Goal: Task Accomplishment & Management: Complete application form

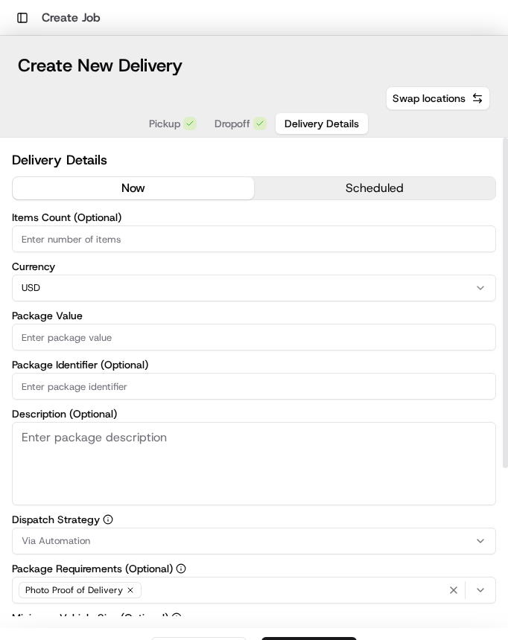
scroll to position [8, 0]
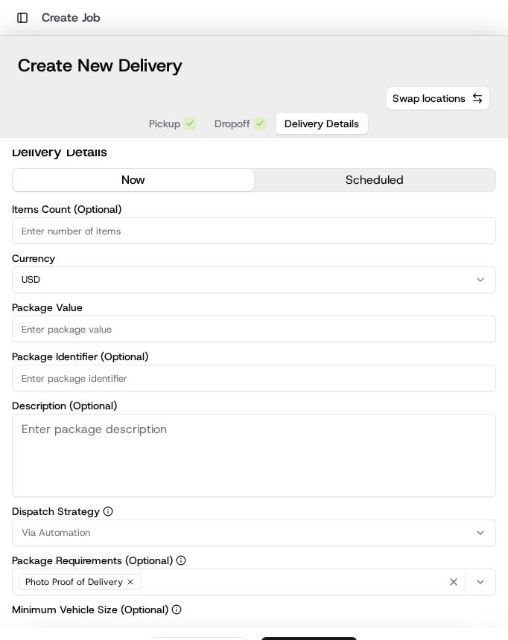
click at [147, 226] on input "Items Count (Optional)" at bounding box center [254, 230] width 484 height 27
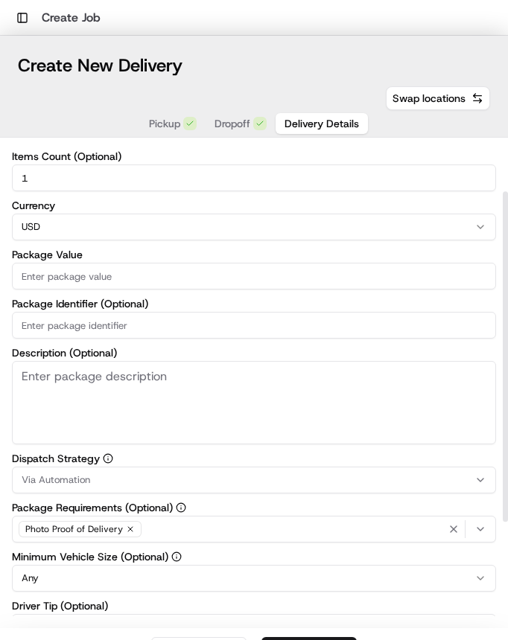
scroll to position [79, 0]
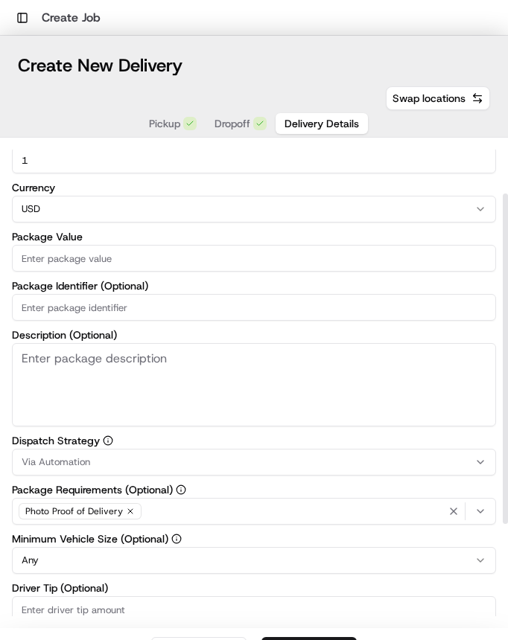
type input "1"
click at [110, 266] on input "Package Value" at bounding box center [254, 258] width 484 height 27
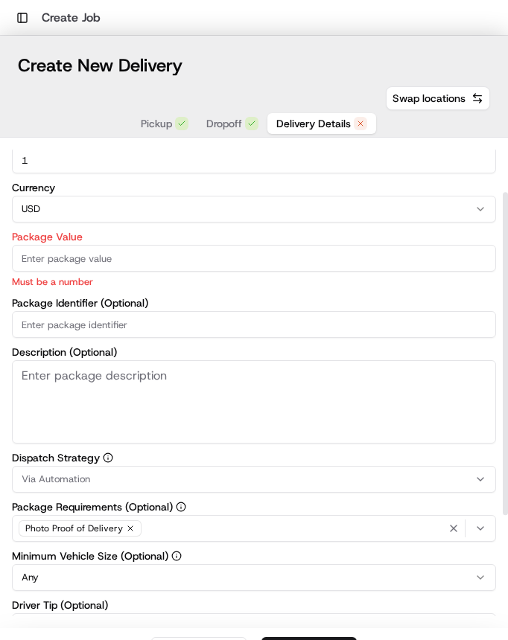
drag, startPoint x: 75, startPoint y: 283, endPoint x: 76, endPoint y: 275, distance: 7.5
click at [75, 283] on p "Must be a number" at bounding box center [254, 282] width 484 height 14
click at [77, 263] on input "Package Value" at bounding box center [254, 258] width 484 height 27
paste input "218.85"
type input "218.85"
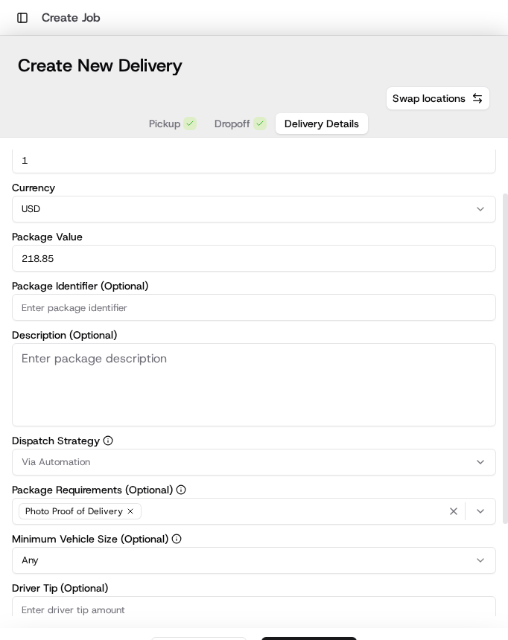
click at [121, 307] on input "Package Identifier (Optional)" at bounding box center [254, 307] width 484 height 27
drag, startPoint x: 121, startPoint y: 307, endPoint x: 68, endPoint y: 307, distance: 52.1
click at [118, 307] on input "Package Identifier (Optional)" at bounding box center [254, 307] width 484 height 27
paste input "78427"
type input "78427"
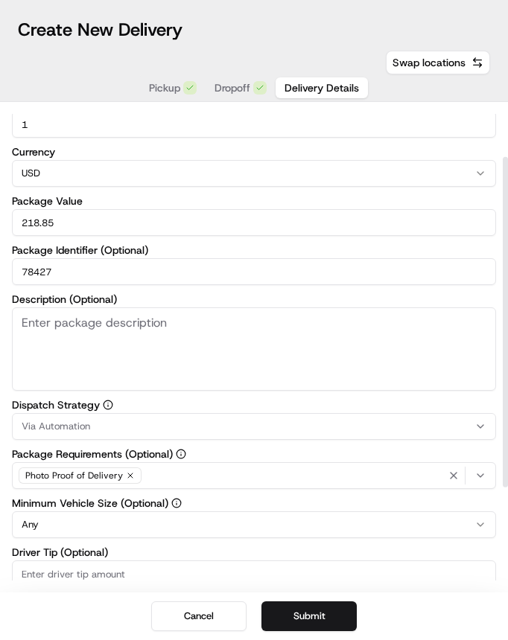
scroll to position [74, 0]
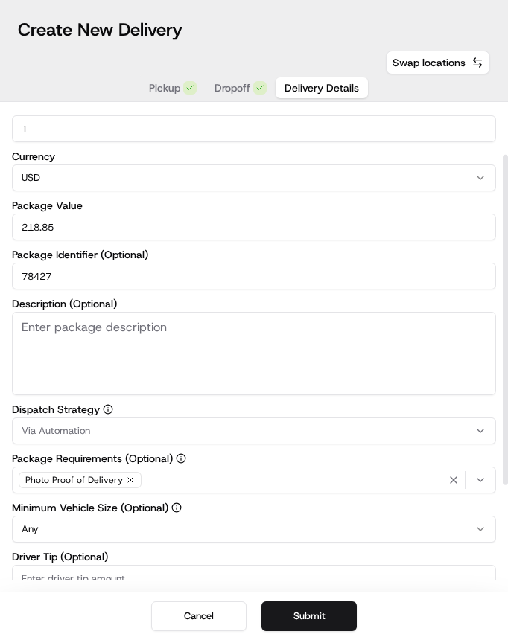
click at [300, 464] on div "Package Requirements (Optional) Photo Proof of Delivery" at bounding box center [254, 473] width 484 height 40
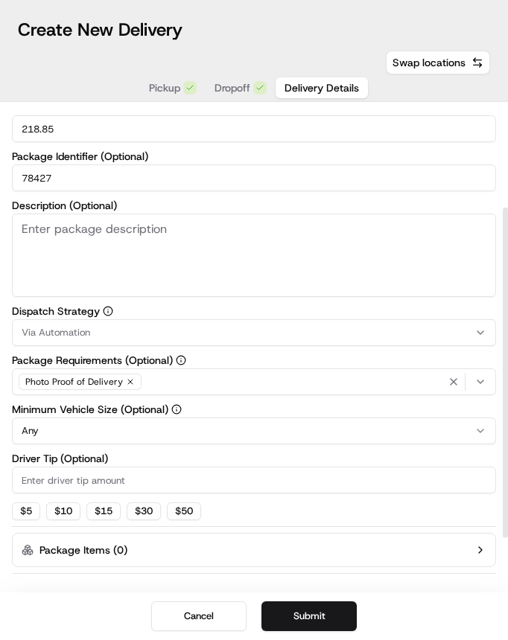
scroll to position [210, 0]
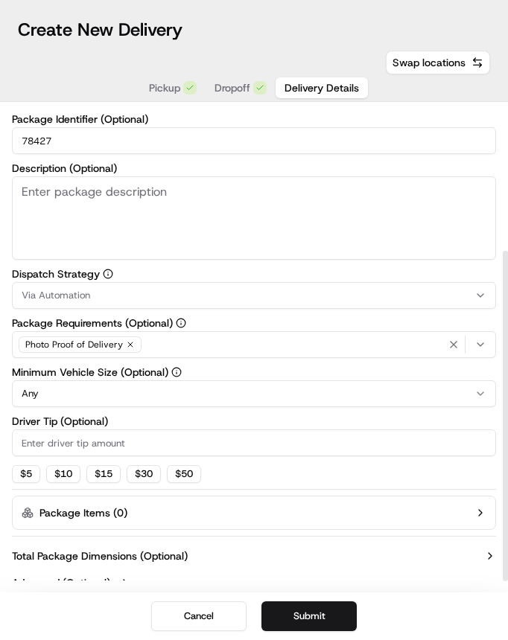
click at [53, 447] on input "Driver Tip (Optional)" at bounding box center [254, 442] width 484 height 27
type input "8"
click at [281, 480] on div "$ 5 $ 10 $ 15 $ 30 $ 50" at bounding box center [254, 474] width 484 height 18
click at [247, 297] on div "Via Automation" at bounding box center [254, 295] width 476 height 13
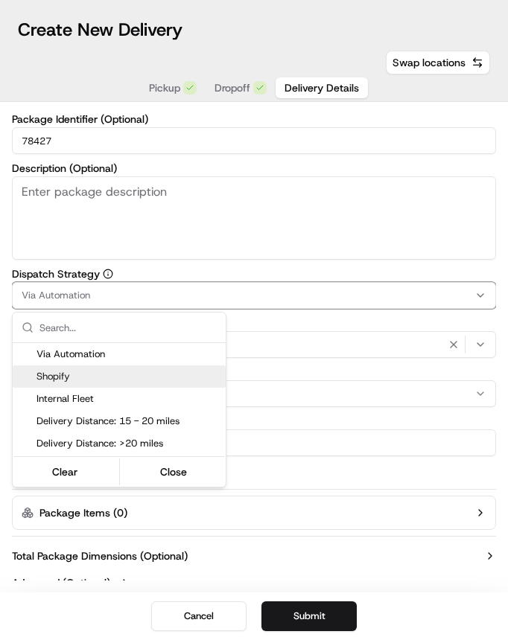
click at [153, 371] on span "Shopify" at bounding box center [127, 376] width 183 height 13
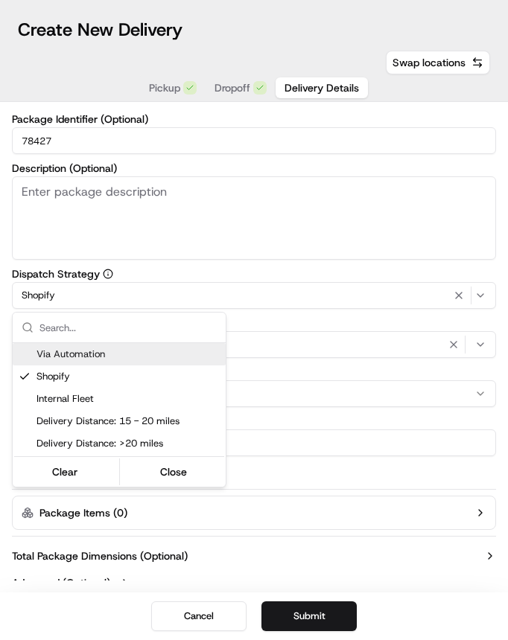
click at [244, 272] on html "Toggle Sidebar Create Job Create New Delivery Pickup Dropoff Delivery Details S…" at bounding box center [254, 320] width 508 height 640
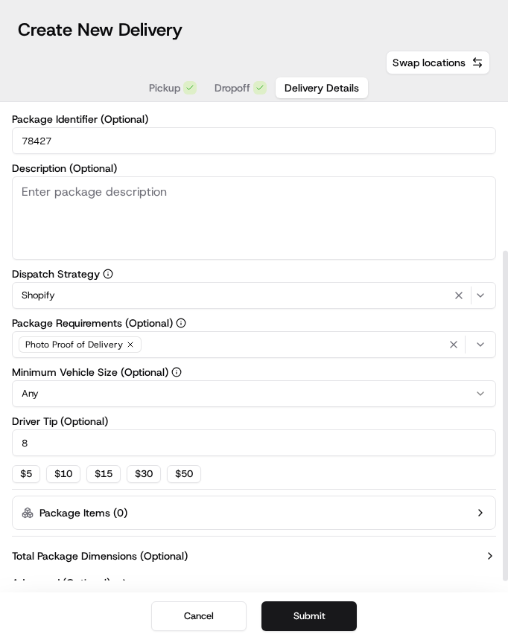
click at [252, 275] on label "Dispatch Strategy" at bounding box center [254, 274] width 484 height 10
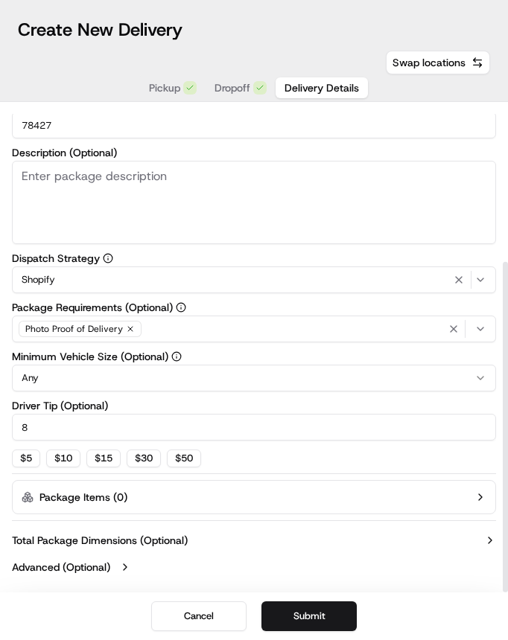
click at [278, 455] on div "$ 5 $ 10 $ 15 $ 30 $ 50" at bounding box center [254, 459] width 484 height 18
click at [306, 610] on button "Submit" at bounding box center [308, 616] width 95 height 30
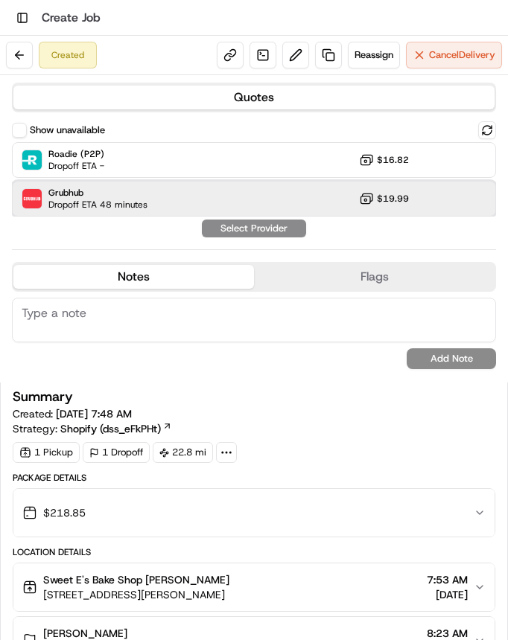
click at [159, 203] on div "Grubhub Dropoff ETA 48 minutes $19.99" at bounding box center [254, 199] width 484 height 36
click at [245, 231] on button "Assign Provider" at bounding box center [254, 229] width 106 height 18
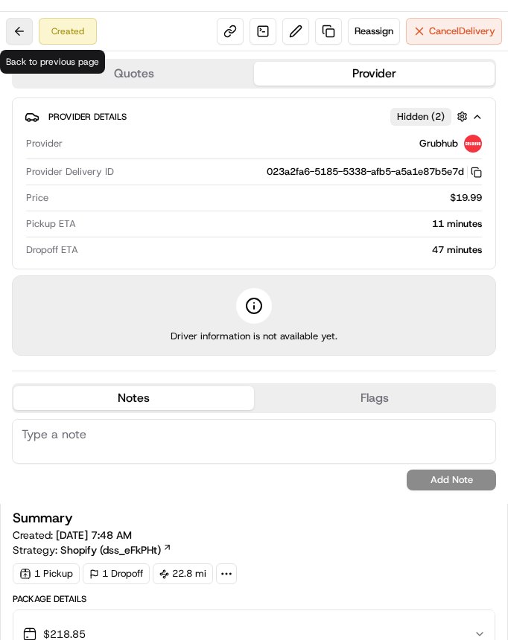
click at [27, 37] on button at bounding box center [19, 31] width 27 height 27
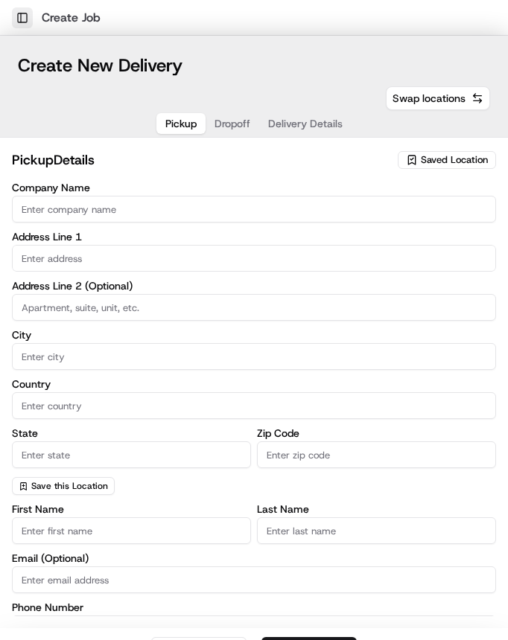
click at [19, 24] on button "Toggle Sidebar" at bounding box center [22, 17] width 21 height 21
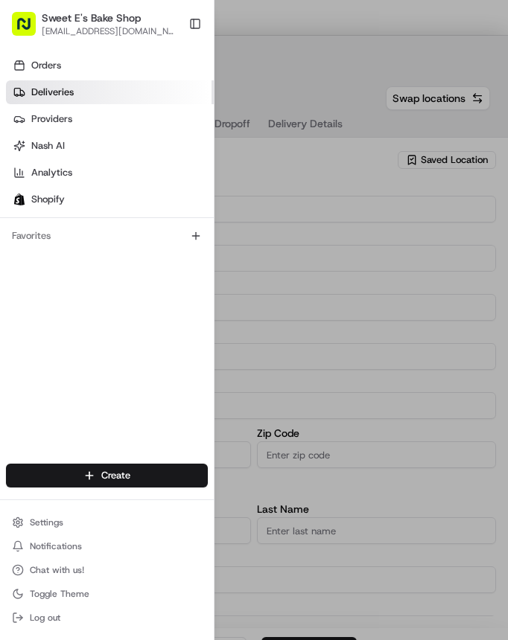
click at [49, 90] on span "Deliveries" at bounding box center [52, 92] width 42 height 13
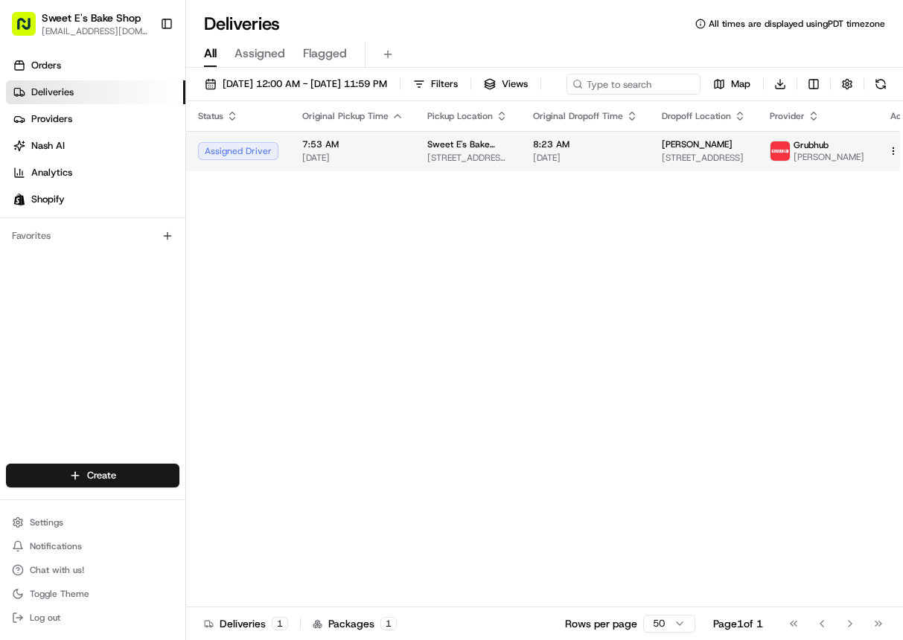
click at [403, 169] on td "7:53 AM 08/17/2025" at bounding box center [352, 151] width 125 height 40
click at [339, 171] on td "7:53 AM 08/17/2025" at bounding box center [352, 151] width 125 height 40
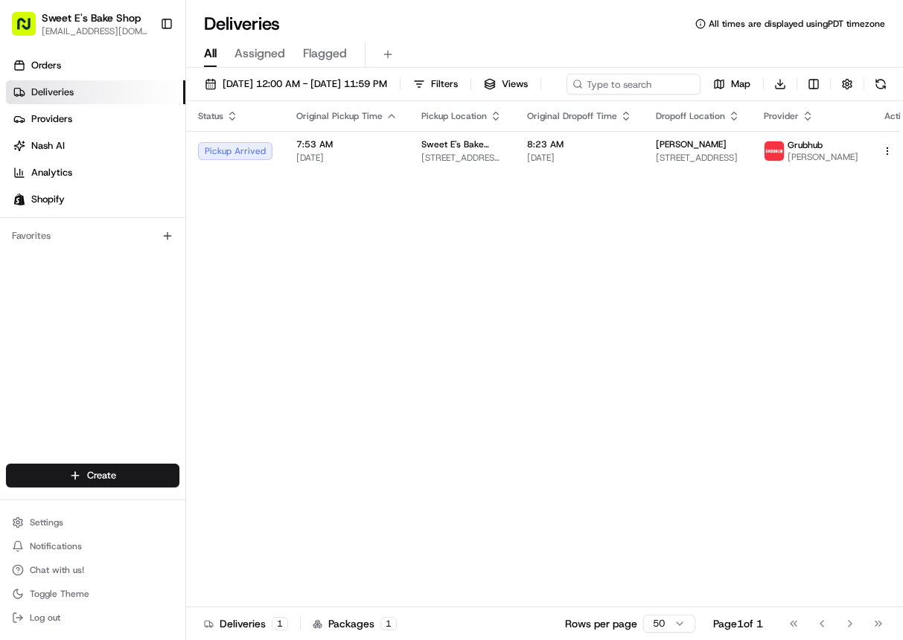
click at [388, 270] on div "Status Original Pickup Time Pickup Location Original Dropoff Time Dropoff Locat…" at bounding box center [555, 354] width 739 height 506
click at [400, 171] on td "7:53 AM 08/17/2025" at bounding box center [346, 151] width 125 height 40
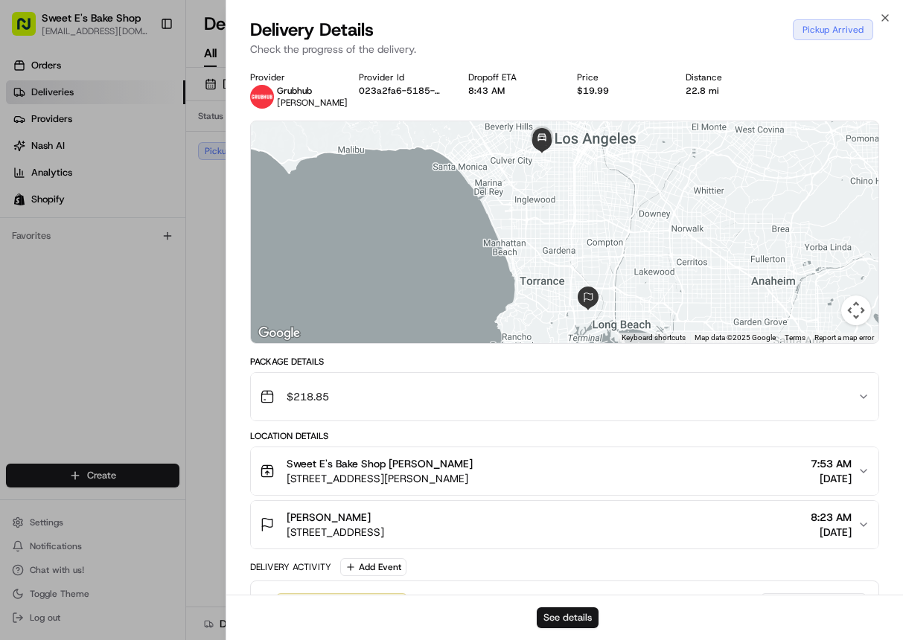
click at [507, 621] on button "See details" at bounding box center [568, 617] width 62 height 21
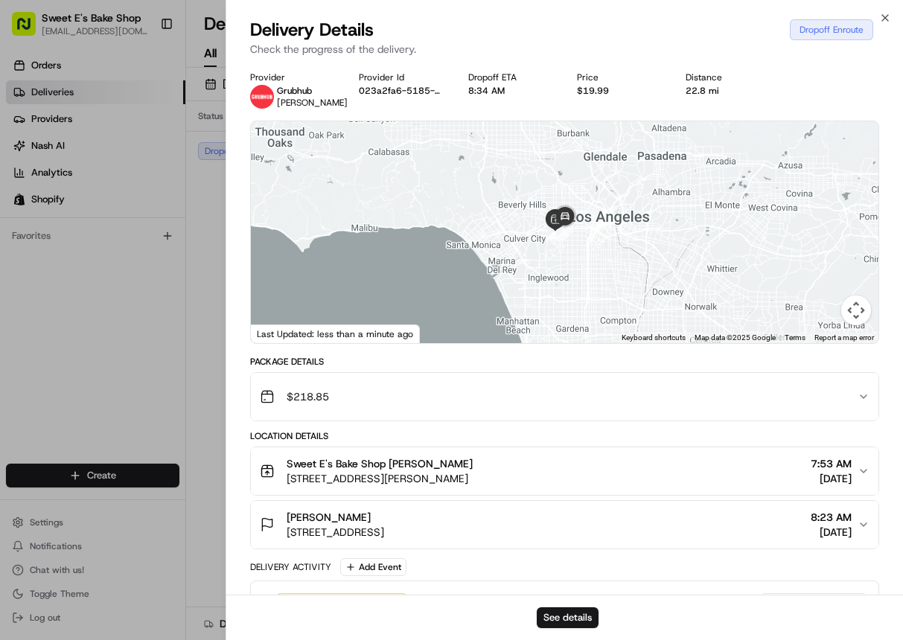
click at [507, 628] on div "See details" at bounding box center [564, 617] width 677 height 45
click at [507, 622] on button "See details" at bounding box center [568, 617] width 62 height 21
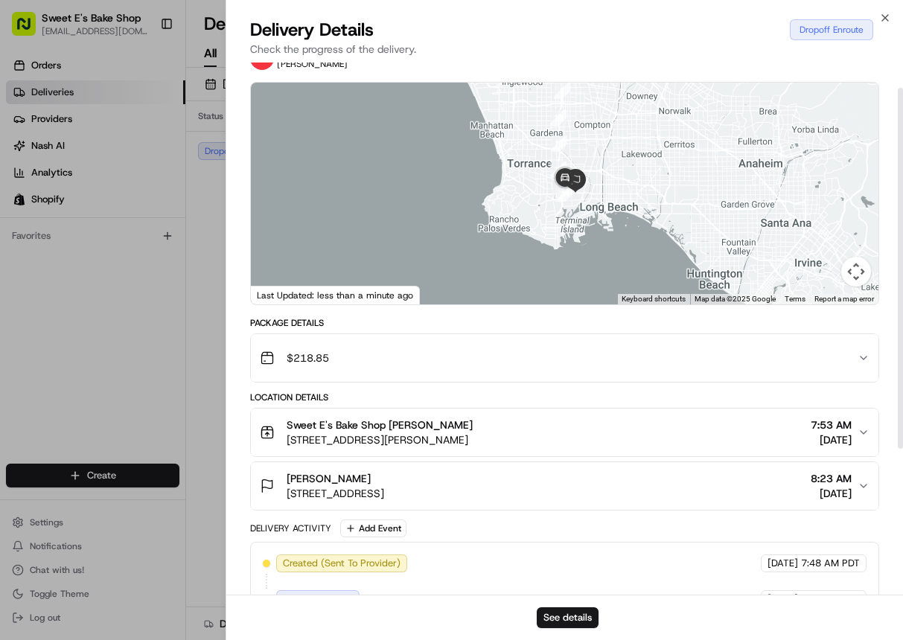
scroll to position [40, 0]
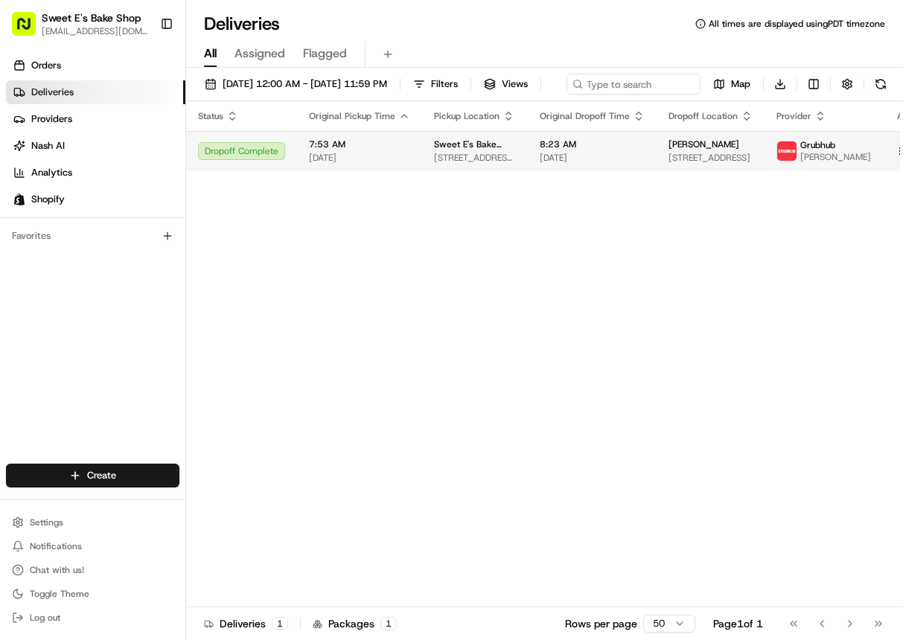
click at [352, 150] on span "7:53 AM" at bounding box center [359, 144] width 101 height 12
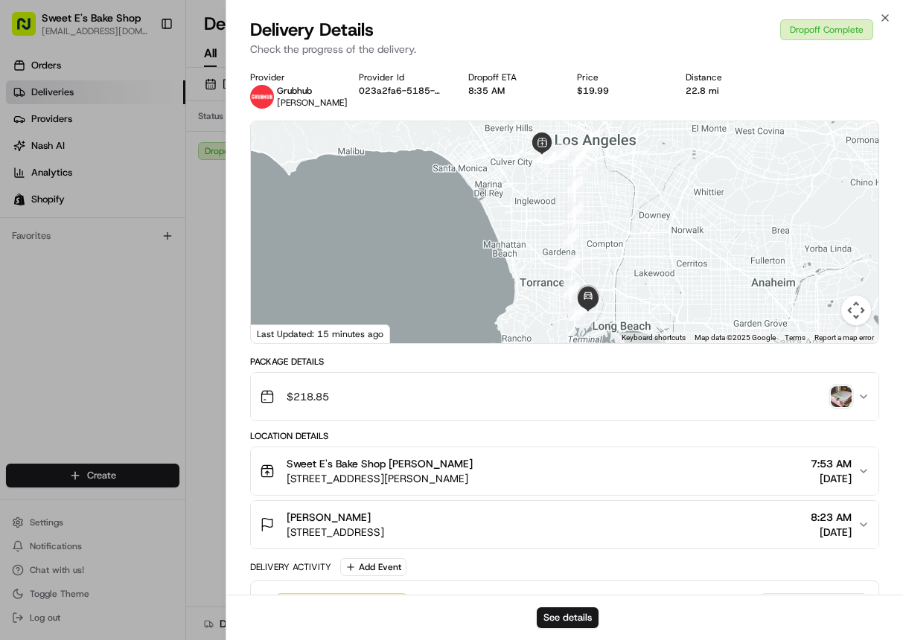
click at [507, 397] on img "button" at bounding box center [841, 396] width 21 height 21
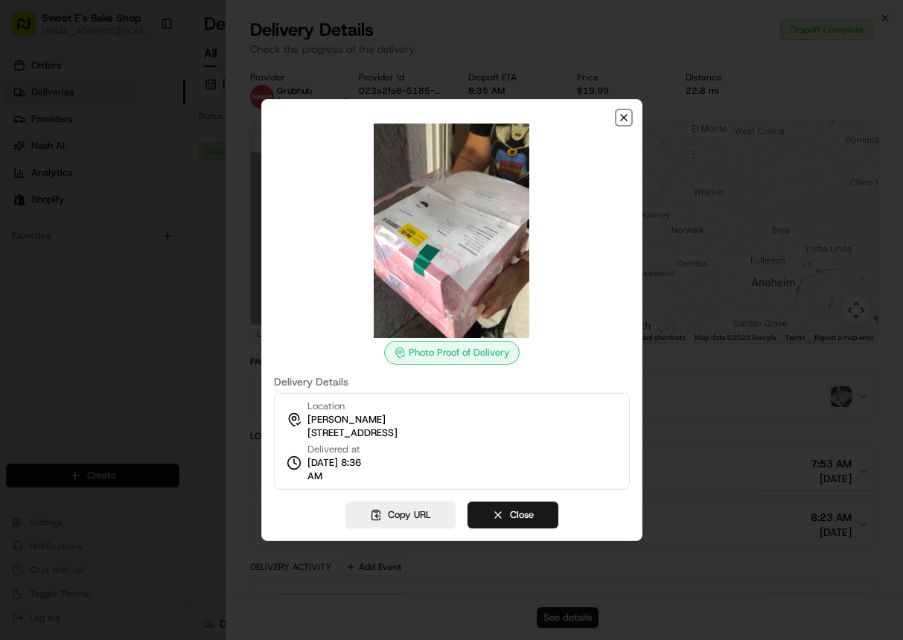
click at [507, 115] on icon "button" at bounding box center [624, 118] width 6 height 6
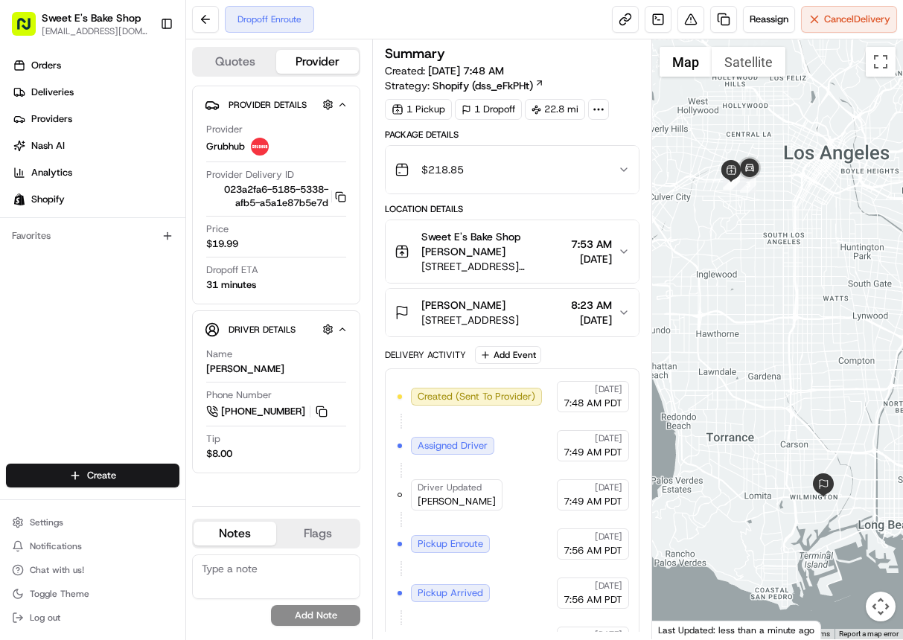
click at [595, 110] on icon at bounding box center [598, 109] width 13 height 13
